Goal: Task Accomplishment & Management: Manage account settings

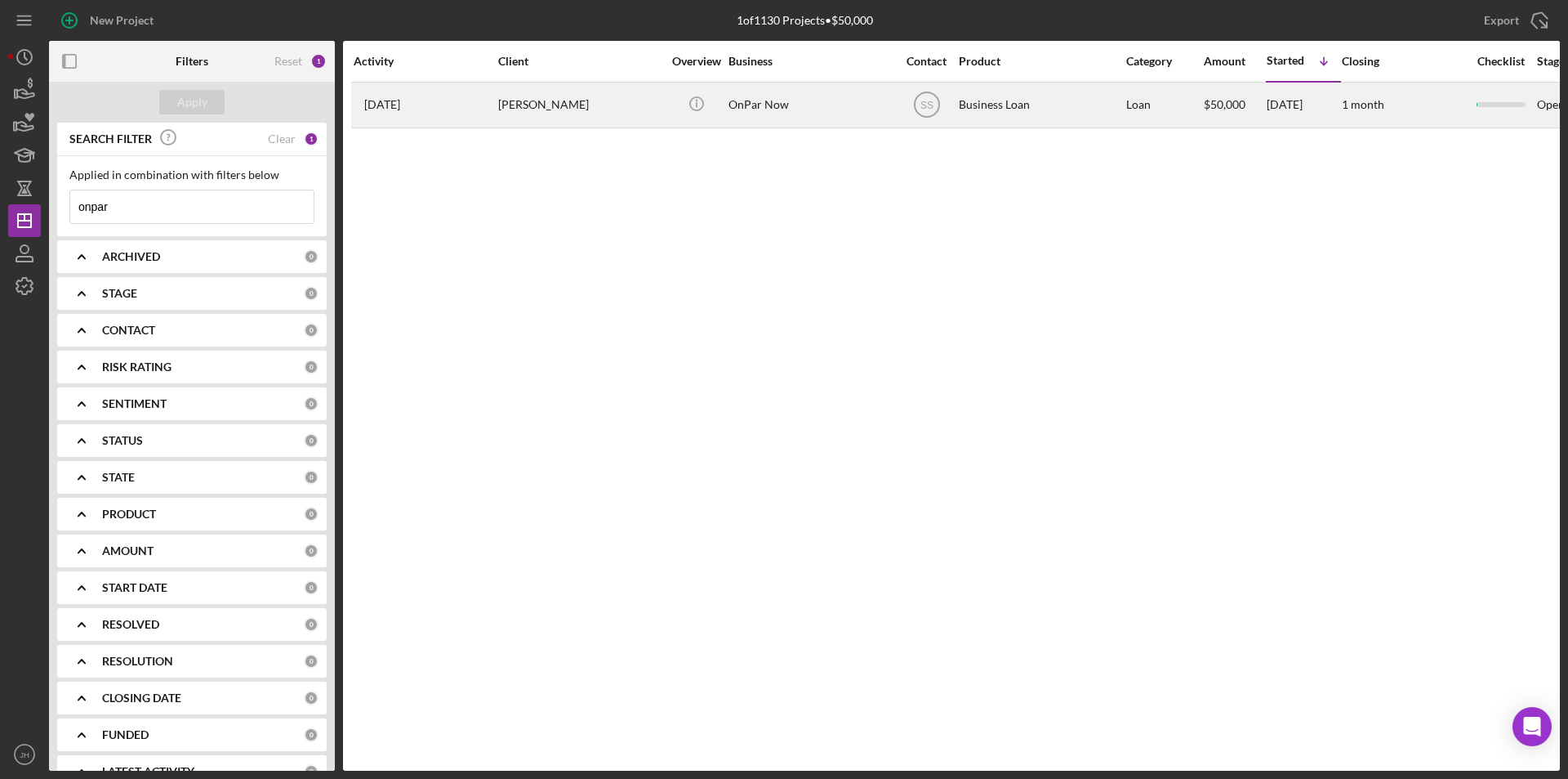
click at [538, 101] on div "[PERSON_NAME]" at bounding box center [580, 105] width 164 height 44
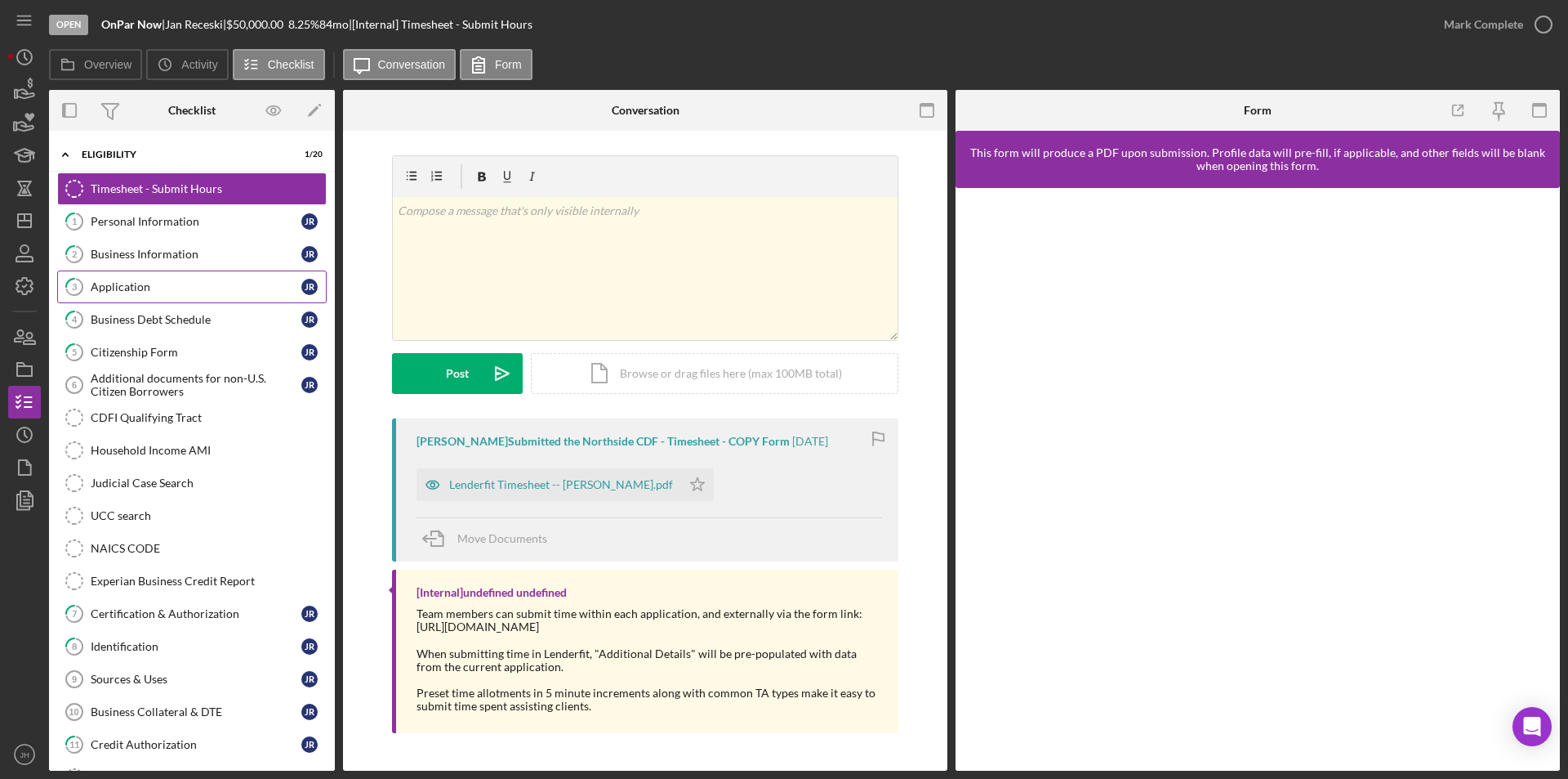
click at [125, 280] on div "Application" at bounding box center [196, 286] width 211 height 13
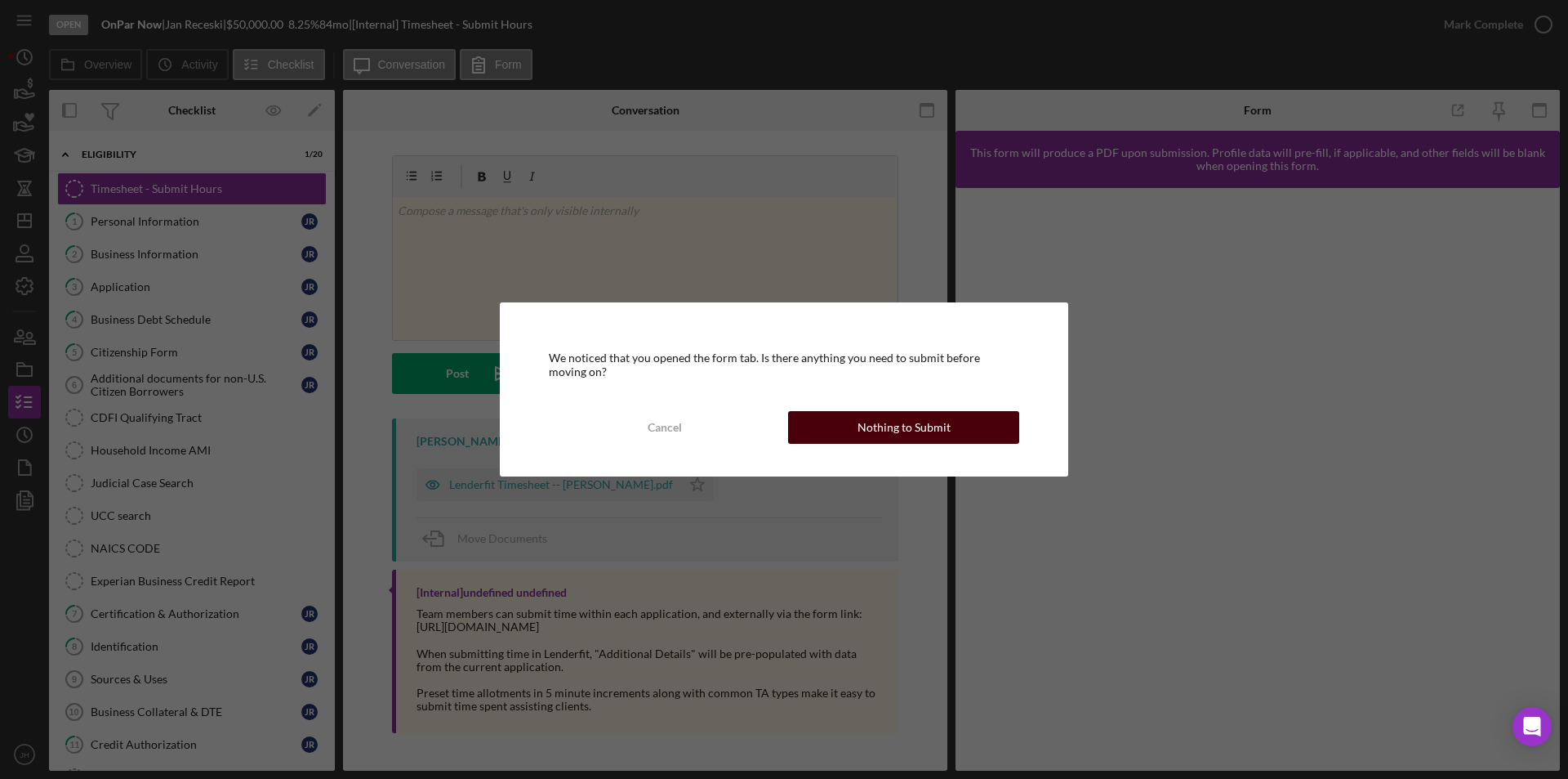
click at [918, 417] on div "Nothing to Submit" at bounding box center [904, 427] width 93 height 33
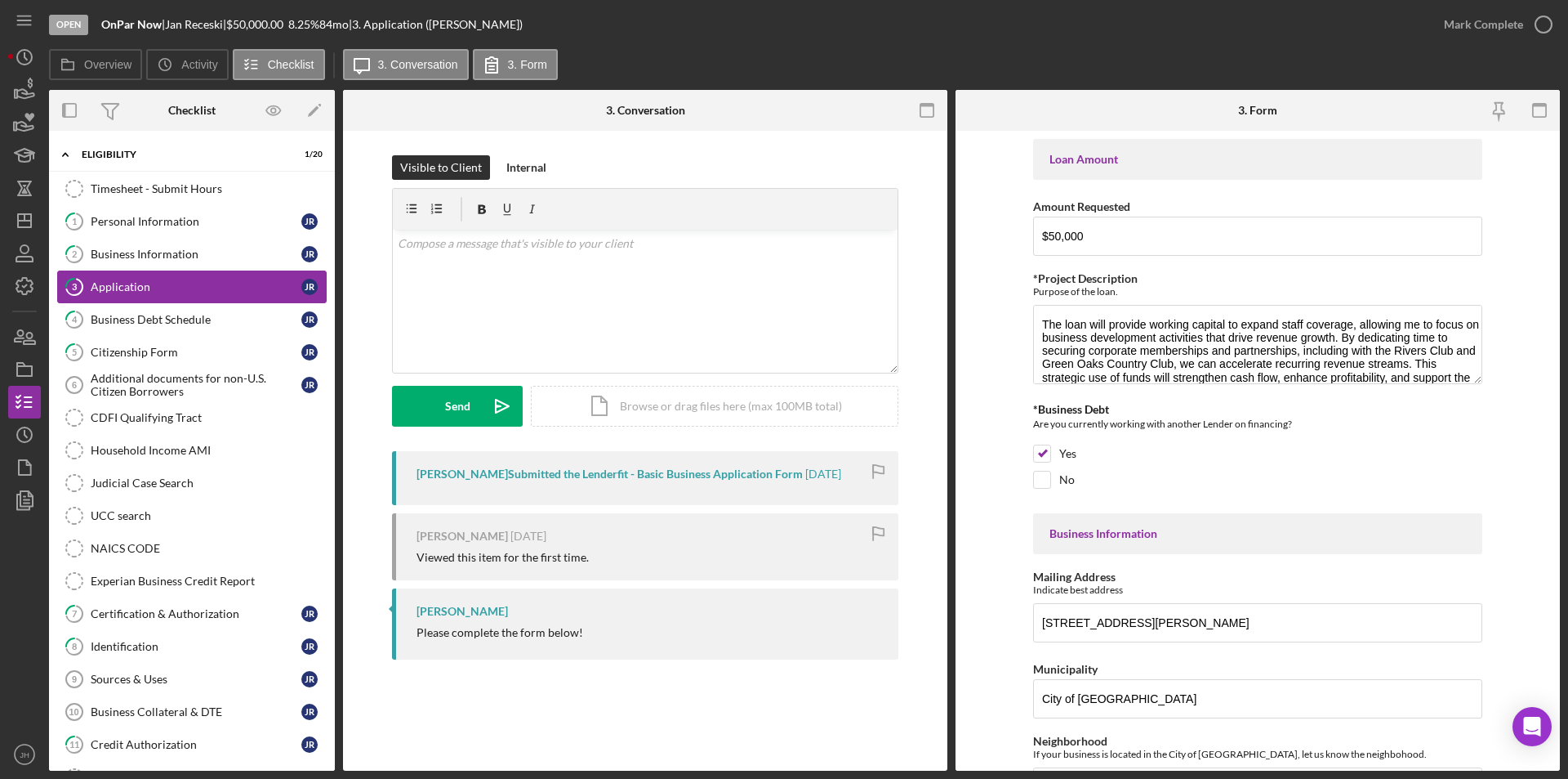
click at [146, 283] on div "Application" at bounding box center [196, 286] width 211 height 13
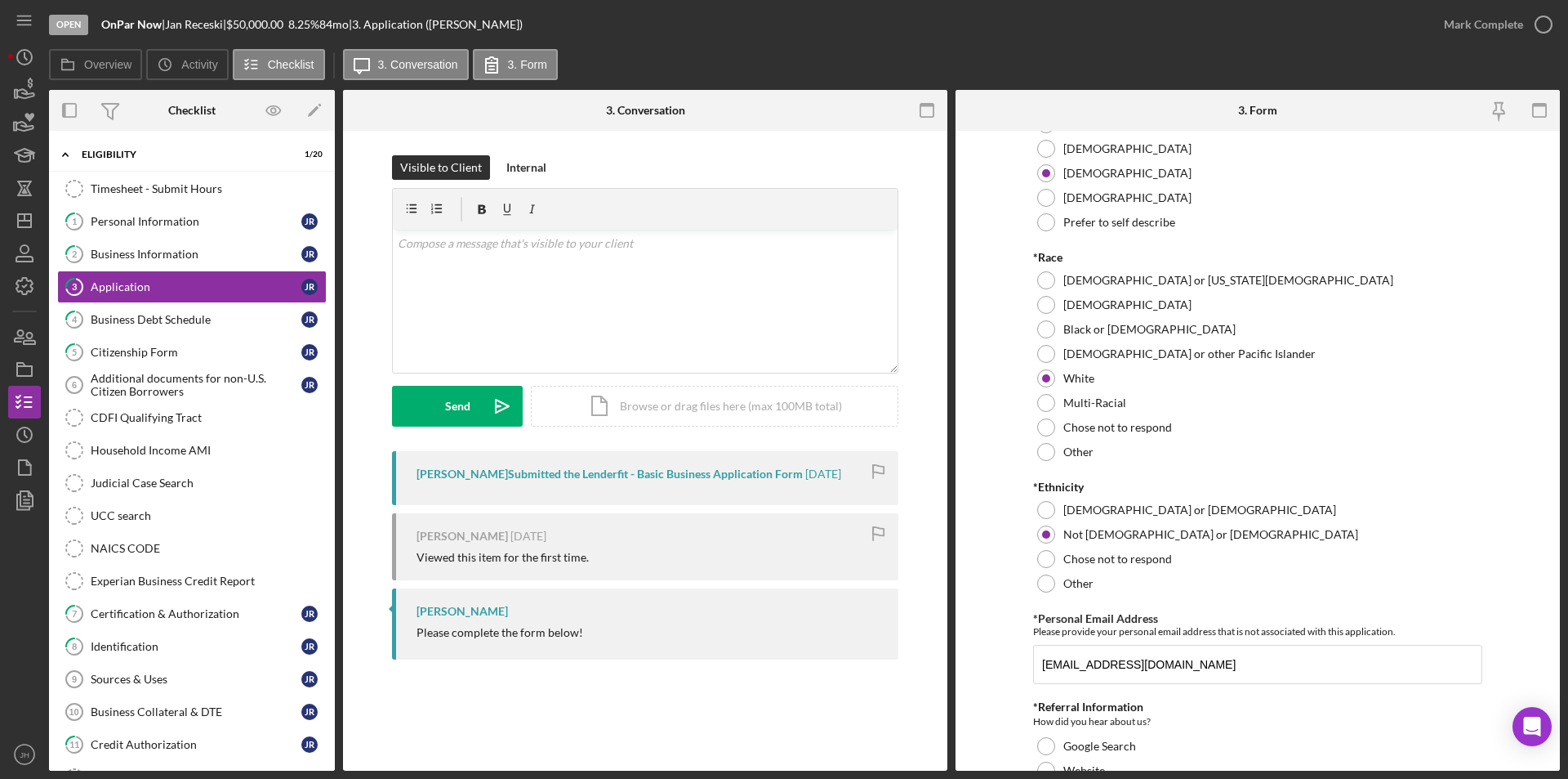
scroll to position [1445, 0]
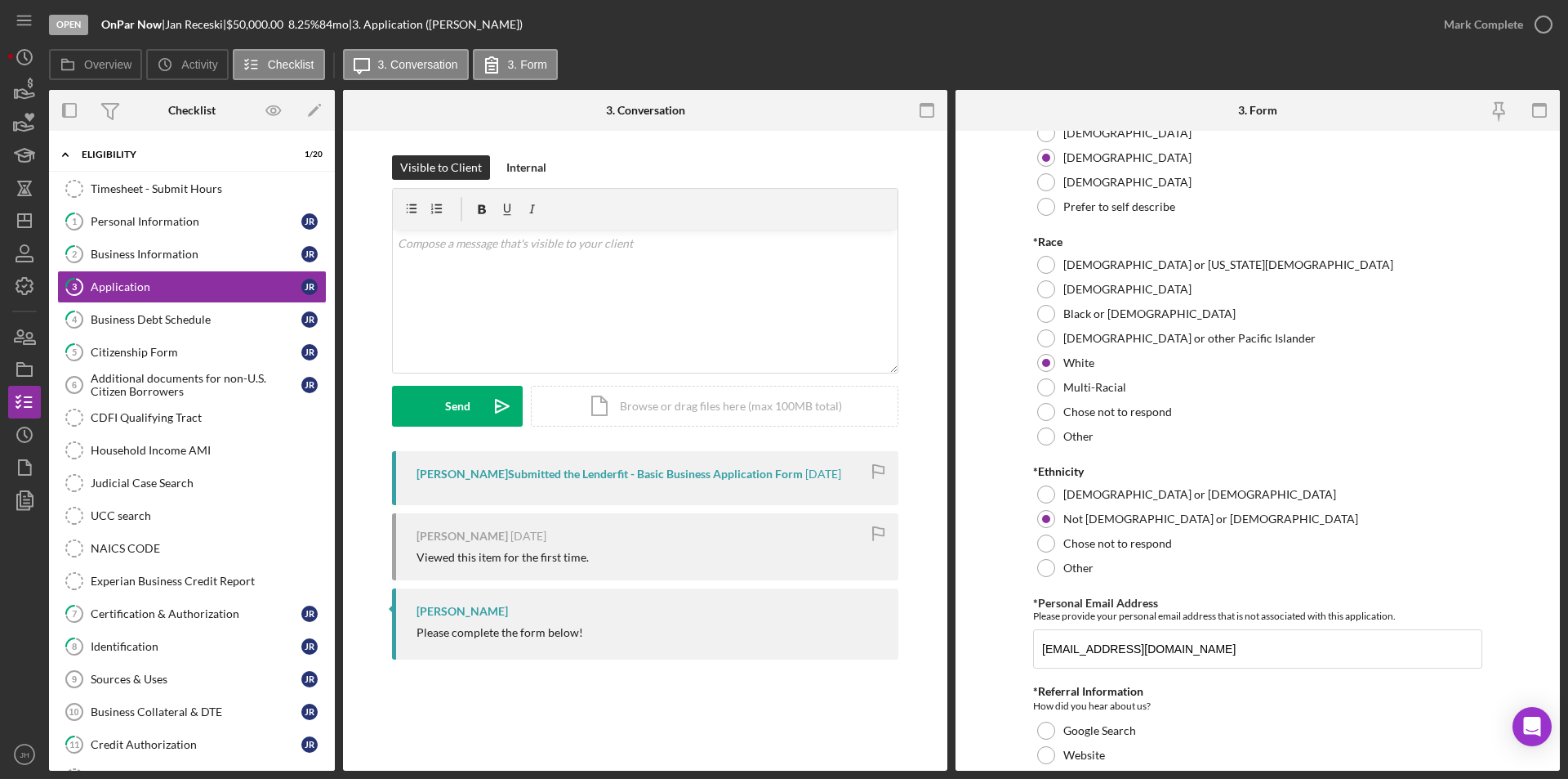
click at [1368, 50] on div "Overview Icon/History Activity Checklist Icon/Message 3. Conversation 3. Form" at bounding box center [804, 65] width 1511 height 33
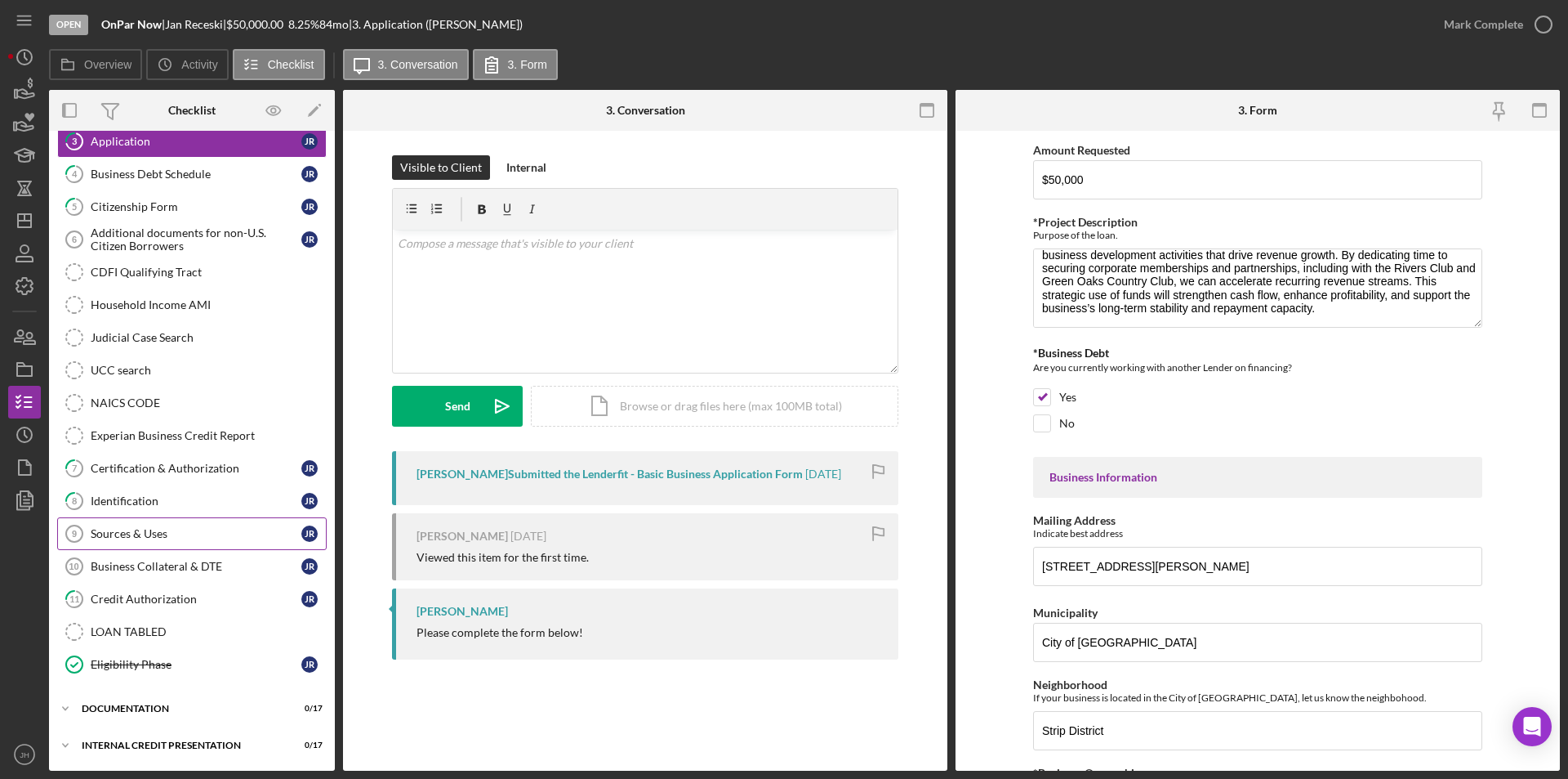
scroll to position [64, 0]
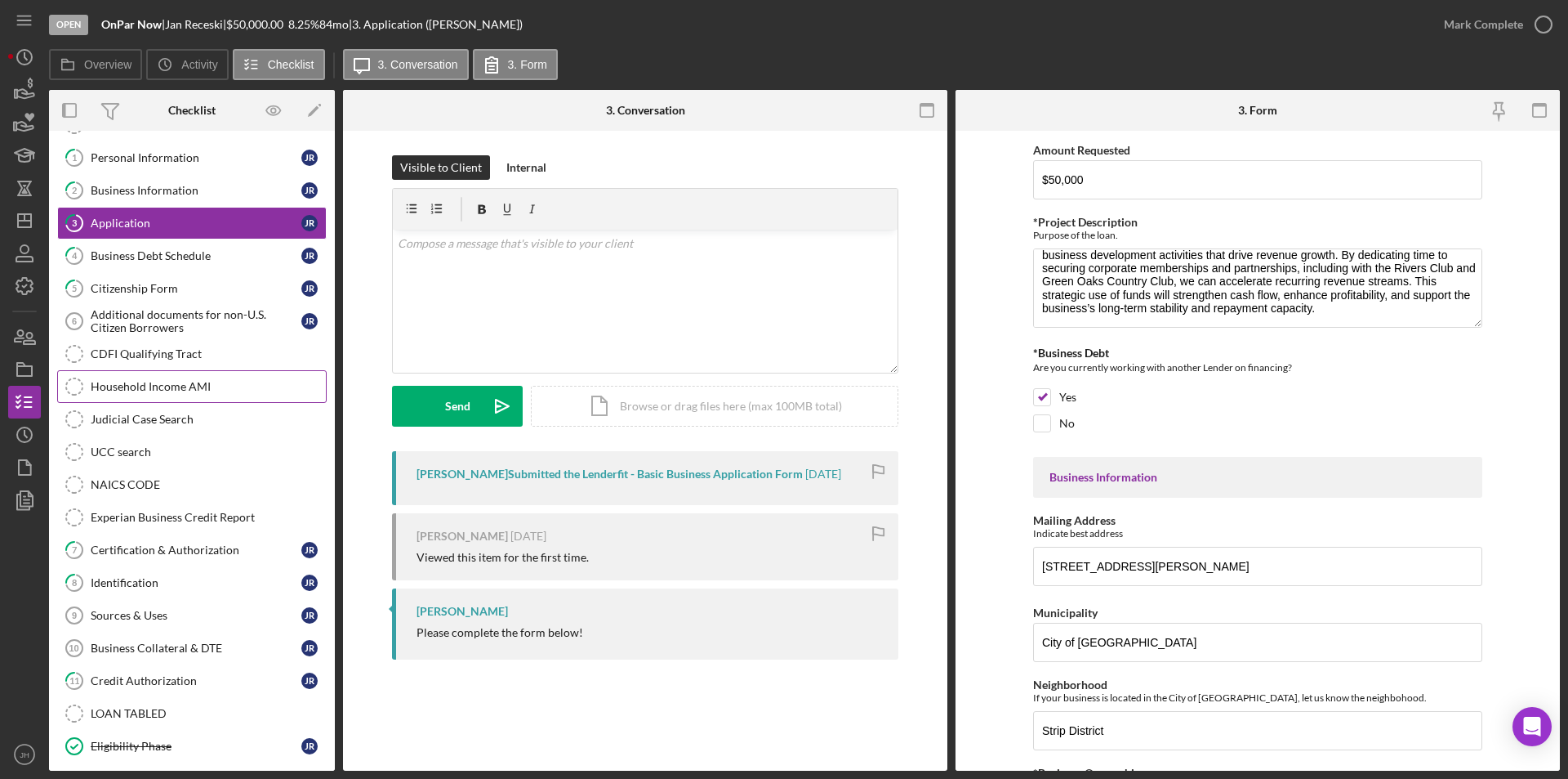
click at [154, 389] on div "Household Income AMI" at bounding box center [208, 386] width 236 height 13
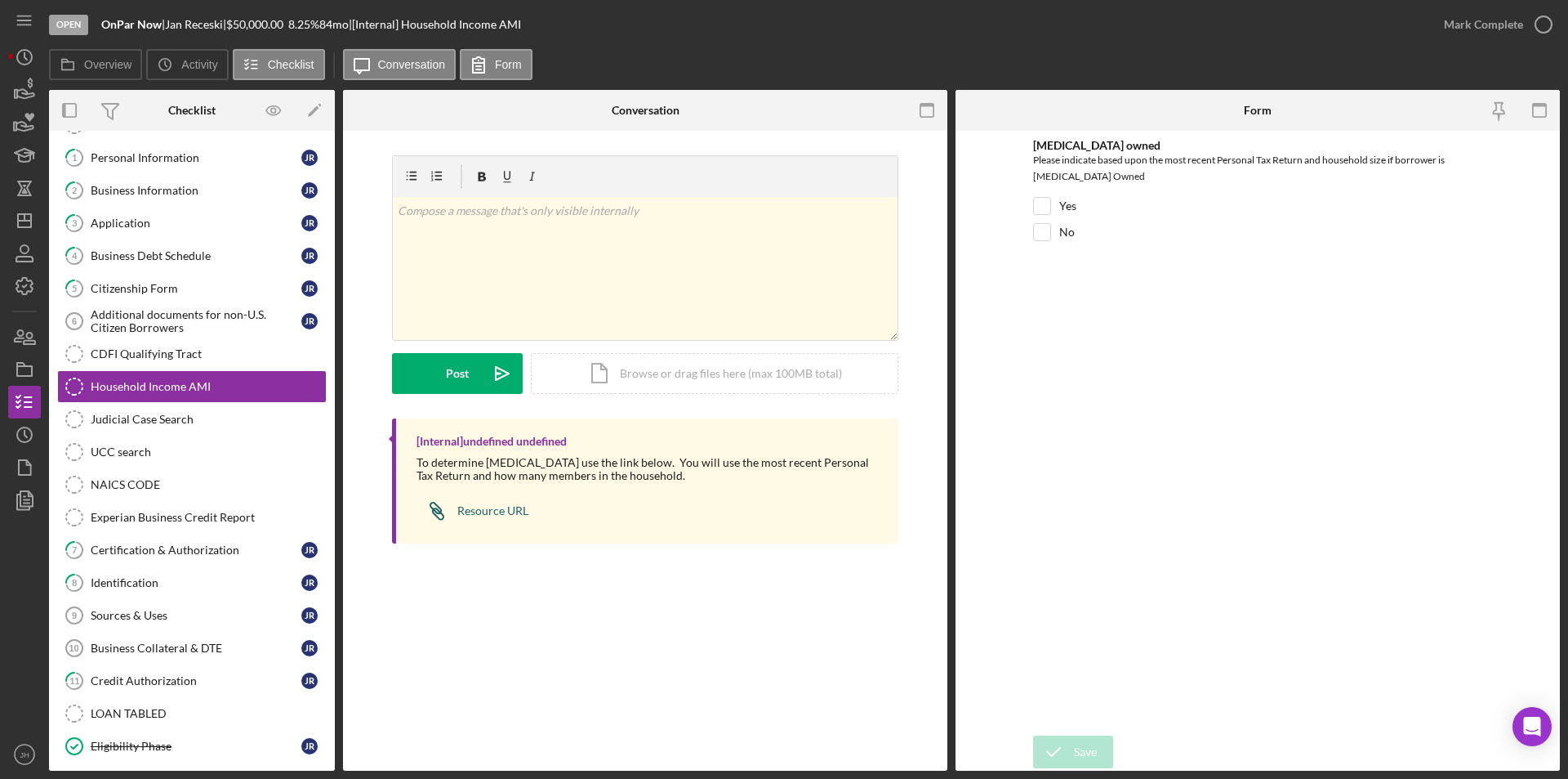
click at [492, 510] on div "Resource URL" at bounding box center [493, 510] width 71 height 13
click at [488, 512] on div "Resource URL" at bounding box center [493, 510] width 71 height 13
click at [149, 320] on div "Additional documents for non-U.S. Citizen Borrowers" at bounding box center [196, 320] width 211 height 26
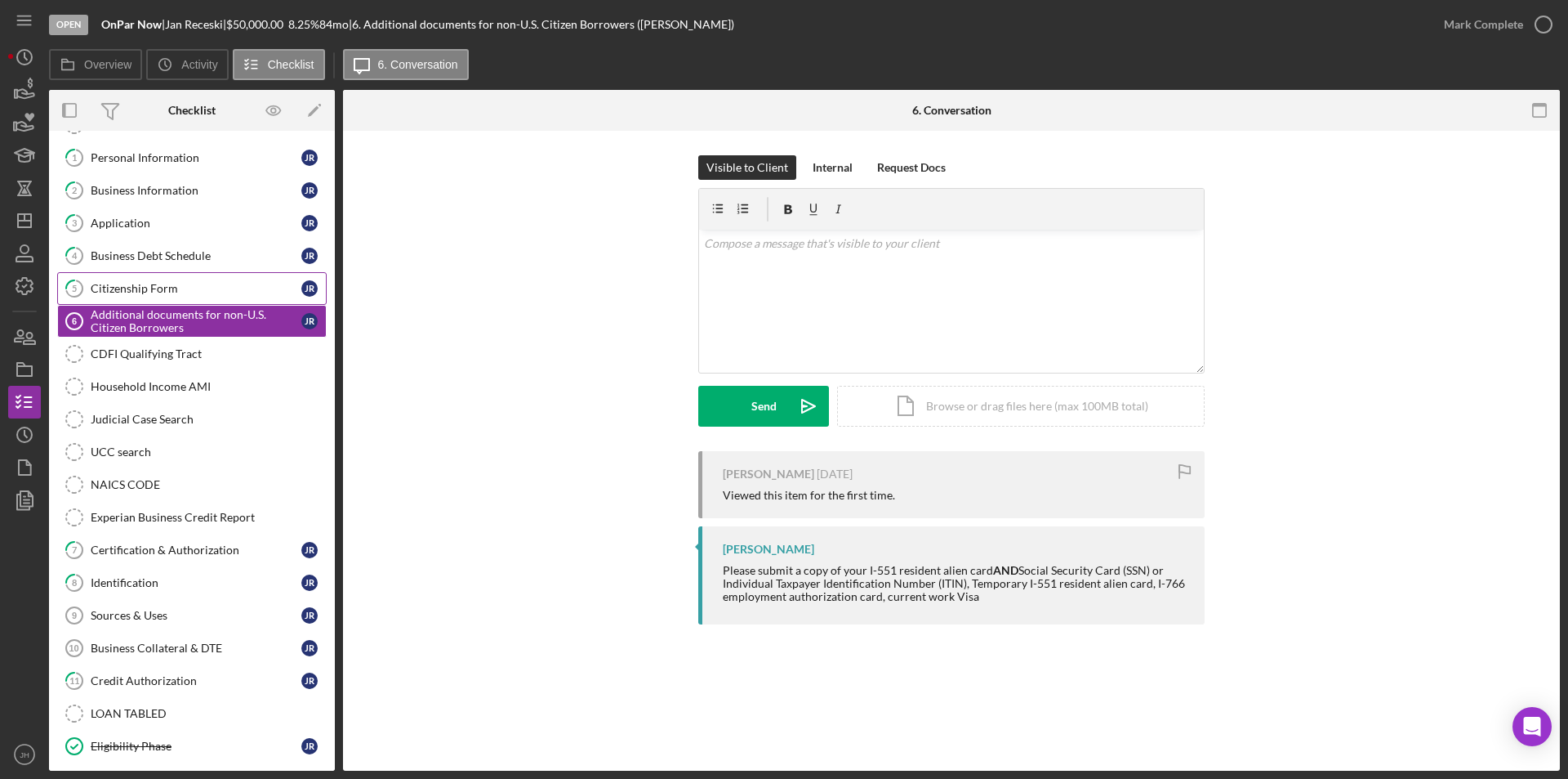
click at [148, 278] on link "5 Citizenship Form J R" at bounding box center [191, 288] width 269 height 33
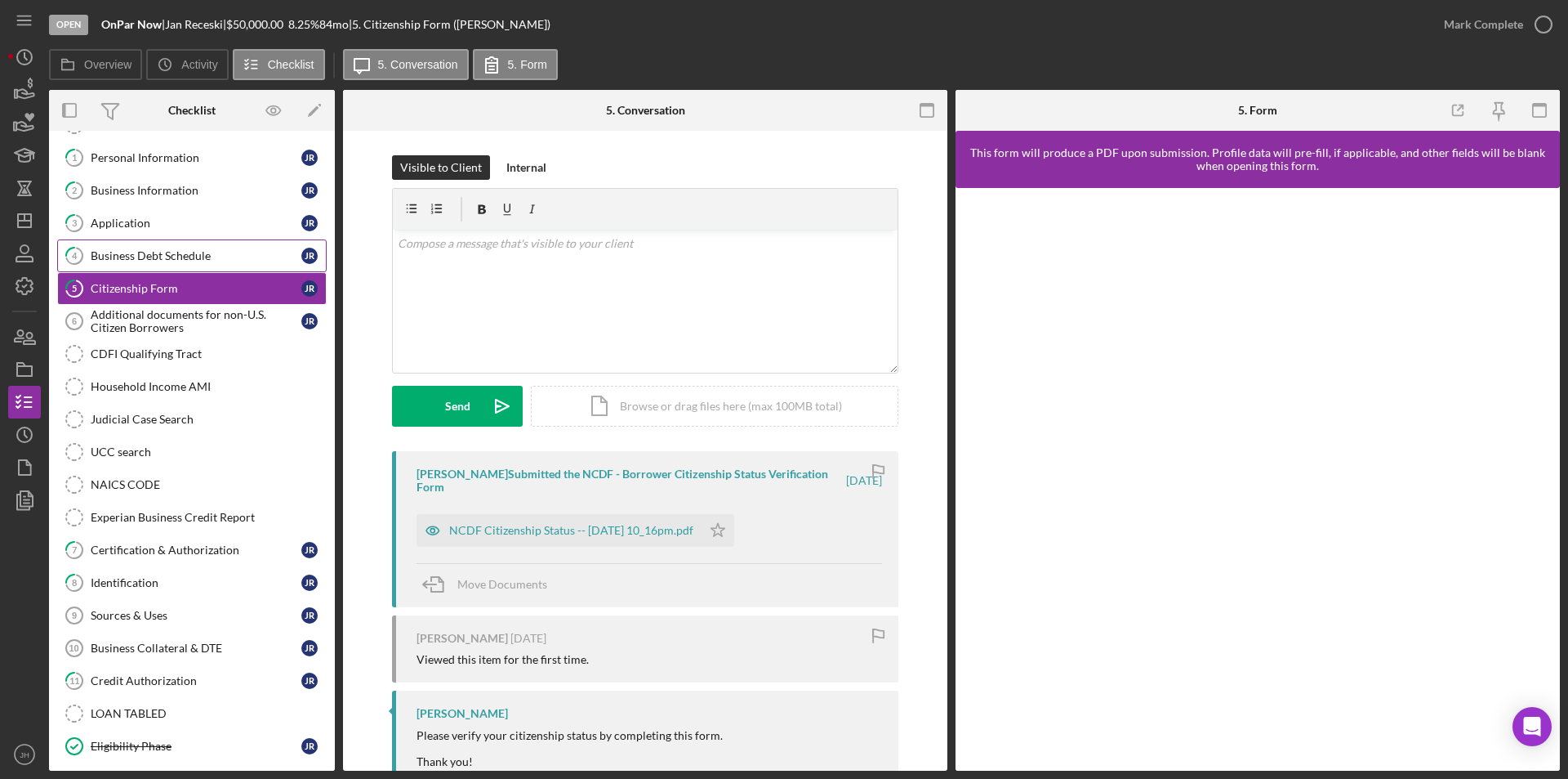
click at [150, 261] on div "Business Debt Schedule" at bounding box center [196, 255] width 211 height 13
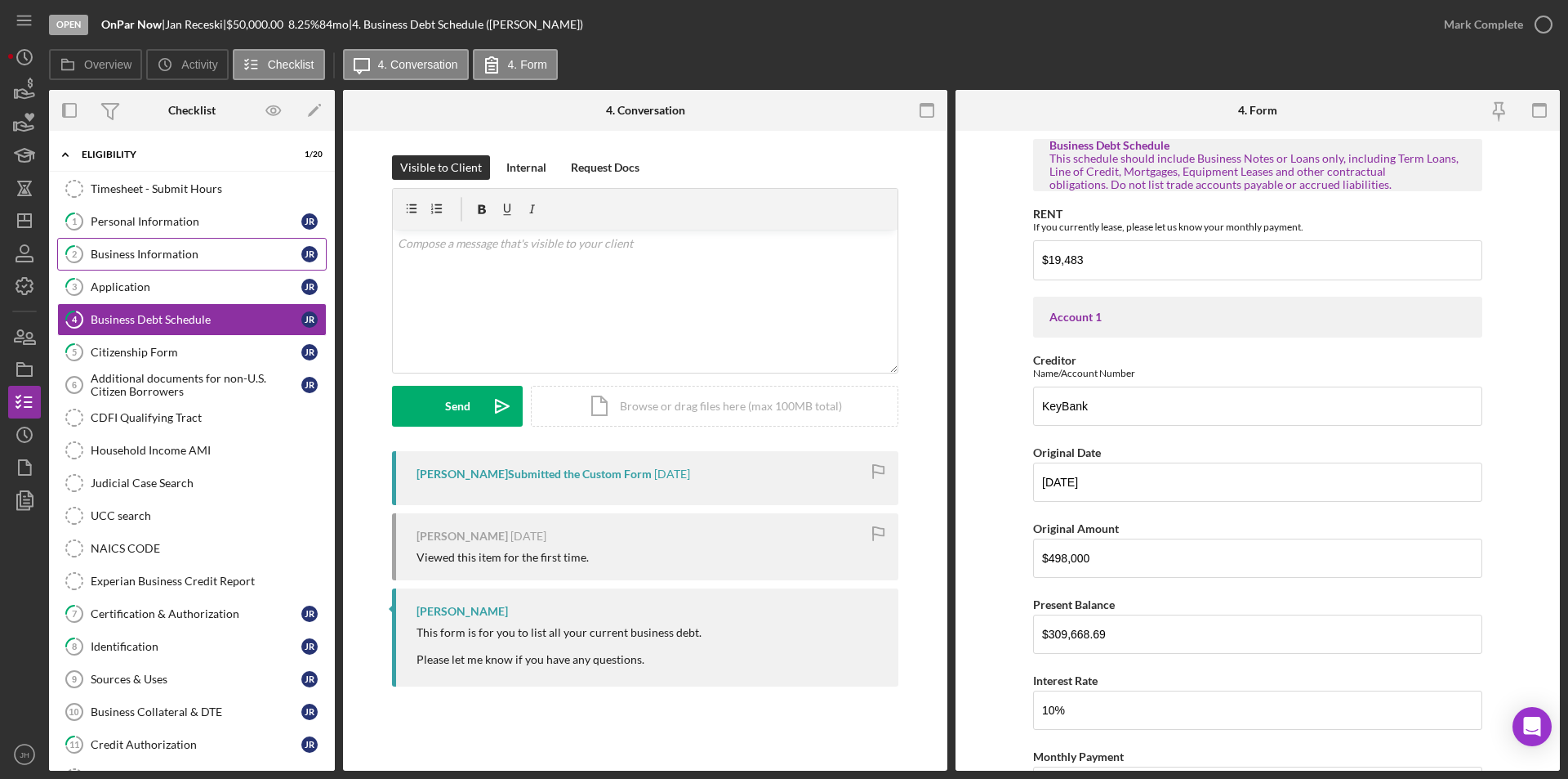
click at [121, 256] on div "Business Information" at bounding box center [196, 253] width 211 height 13
